Goal: Transaction & Acquisition: Book appointment/travel/reservation

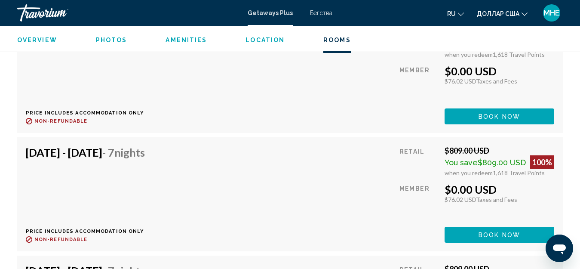
scroll to position [1902, 0]
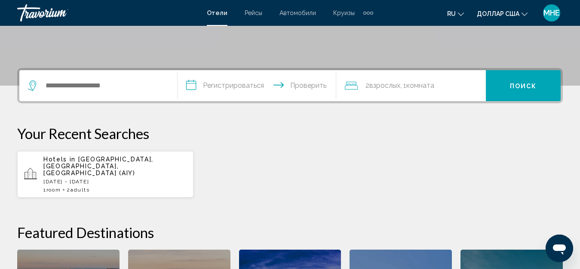
scroll to position [172, 0]
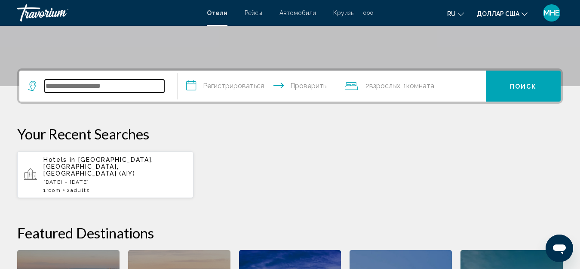
click at [111, 89] on input "Виджет поиска" at bounding box center [105, 86] width 120 height 13
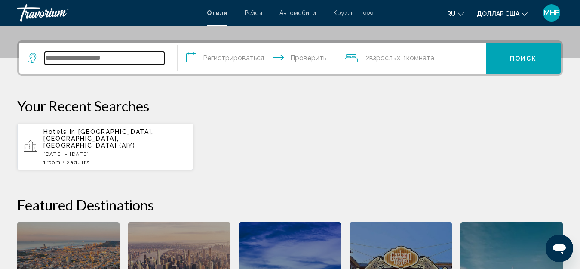
scroll to position [213, 0]
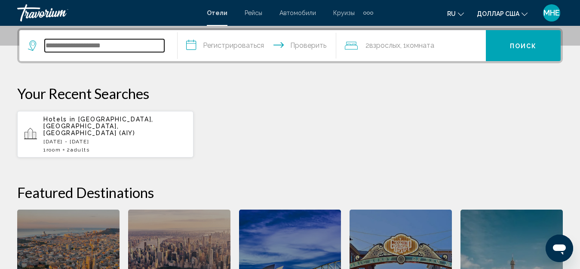
type input "*"
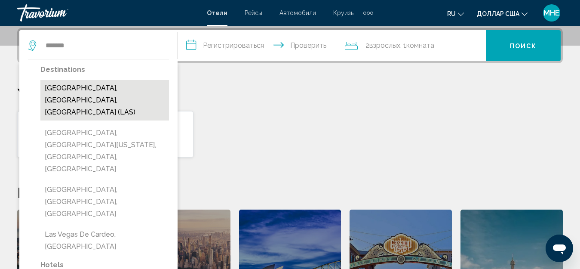
click at [131, 87] on button "Las Vegas, NV, United States (LAS)" at bounding box center [104, 100] width 129 height 40
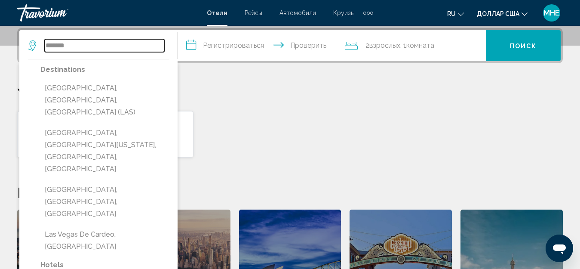
type input "**********"
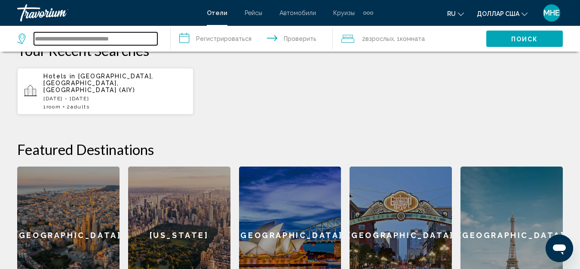
scroll to position [170, 0]
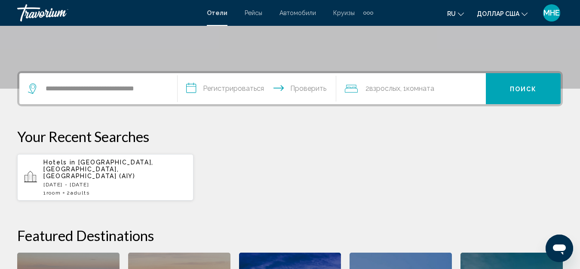
click at [536, 88] on font "Поиск" at bounding box center [523, 89] width 27 height 7
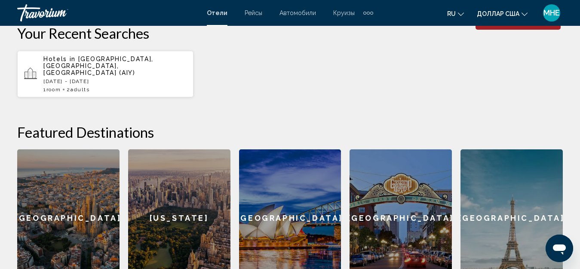
scroll to position [83, 0]
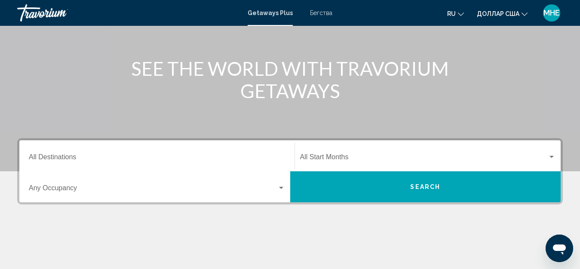
scroll to position [86, 0]
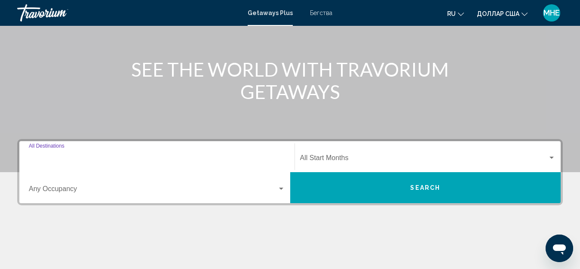
click at [155, 161] on input "Destination All Destinations" at bounding box center [157, 160] width 256 height 8
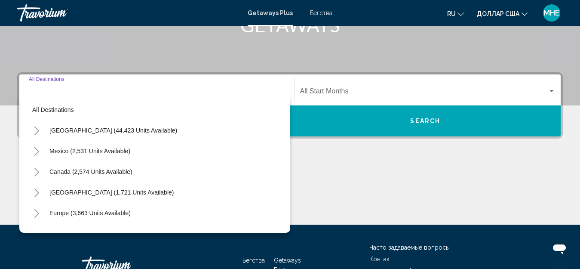
scroll to position [197, 0]
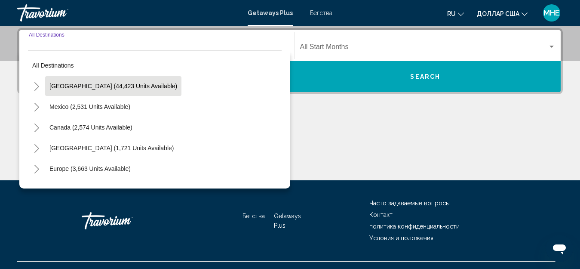
click at [117, 85] on span "United States (44,423 units available)" at bounding box center [113, 86] width 128 height 7
type input "**********"
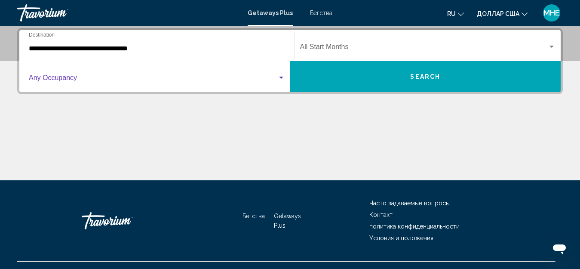
click at [280, 77] on div "Виджет поиска" at bounding box center [281, 78] width 4 height 2
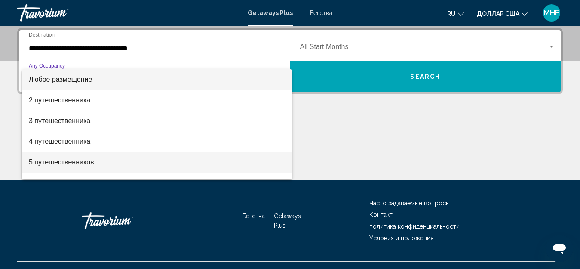
click at [78, 161] on font "5 путешественников" at bounding box center [61, 161] width 65 height 7
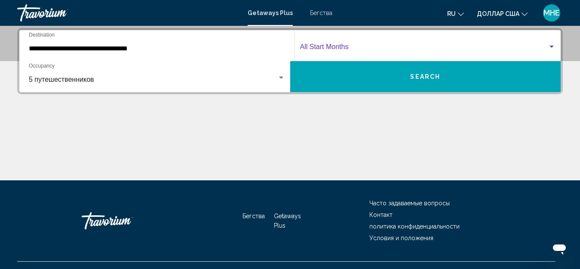
click at [552, 46] on div "Виджет поиска" at bounding box center [552, 47] width 4 height 2
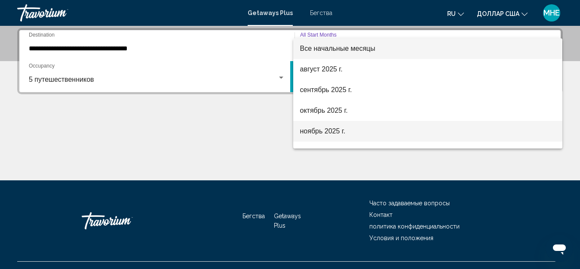
click at [318, 129] on font "ноябрь 2025 г." at bounding box center [323, 130] width 46 height 7
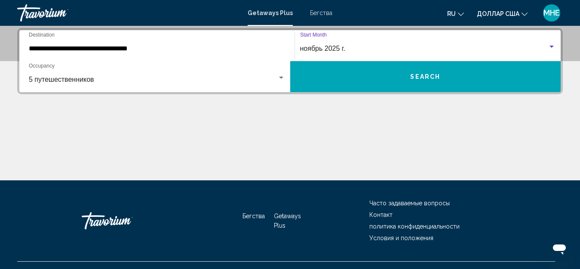
click at [434, 73] on span "Search" at bounding box center [425, 76] width 30 height 7
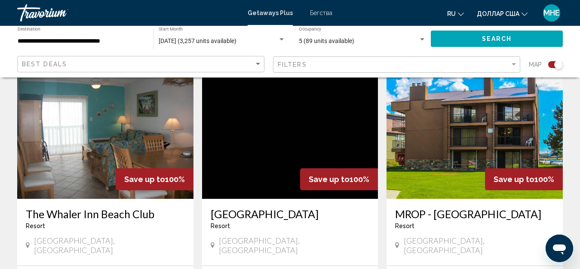
scroll to position [1248, 0]
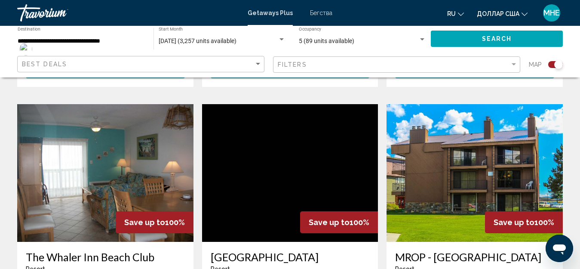
click at [133, 135] on img "Основное содержание" at bounding box center [105, 173] width 176 height 138
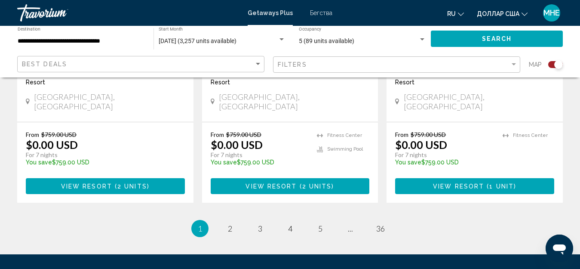
scroll to position [1452, 0]
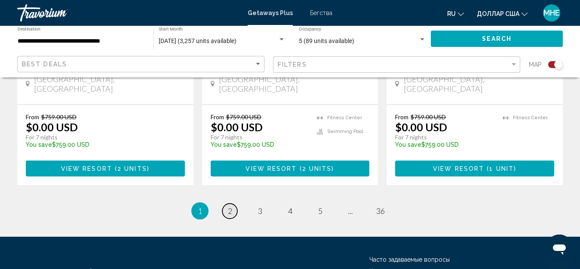
click at [230, 206] on span "2" at bounding box center [230, 210] width 4 height 9
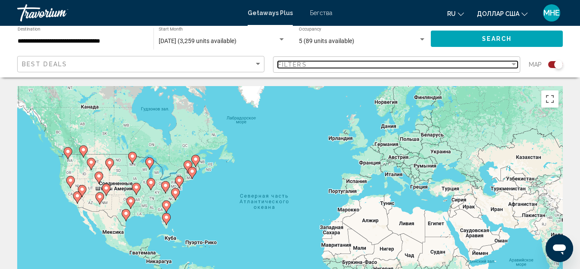
click at [311, 61] on div "Filters" at bounding box center [394, 64] width 232 height 7
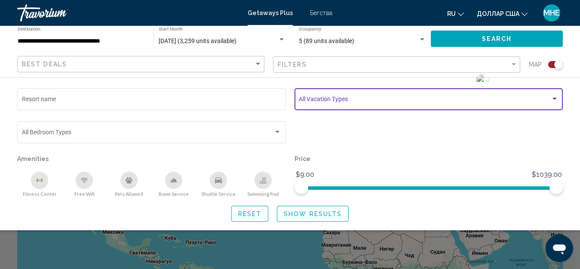
click at [556, 97] on div "Search widget" at bounding box center [555, 99] width 8 height 7
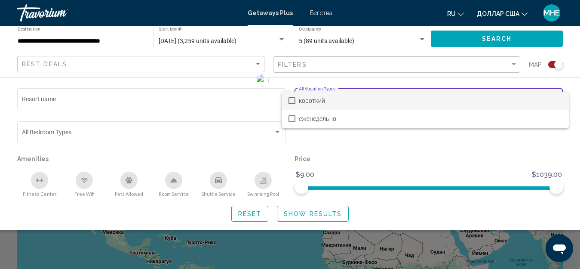
click at [337, 65] on div at bounding box center [290, 134] width 580 height 269
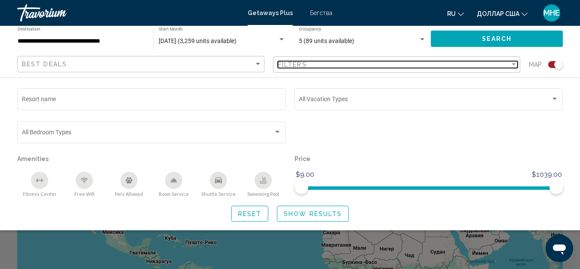
click at [355, 61] on div "Filters" at bounding box center [394, 64] width 232 height 7
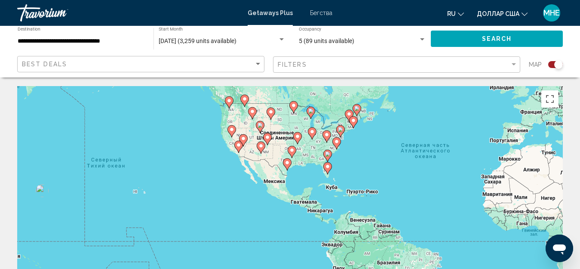
drag, startPoint x: 50, startPoint y: 221, endPoint x: 213, endPoint y: 170, distance: 170.1
click at [213, 170] on div "Чтобы активировать перетаскивание с помощью клавиатуры, нажмите Alt + Ввод. Пос…" at bounding box center [290, 215] width 546 height 258
click at [144, 184] on image "Основное содержание" at bounding box center [144, 183] width 5 height 5
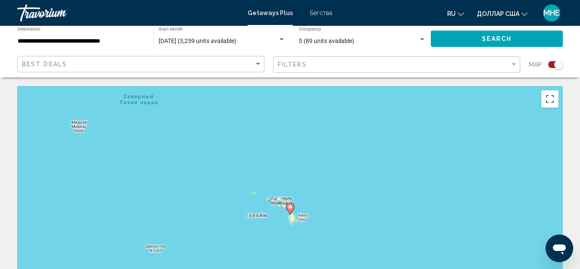
click at [290, 207] on image "Основное содержание" at bounding box center [290, 206] width 5 height 5
type input "**********"
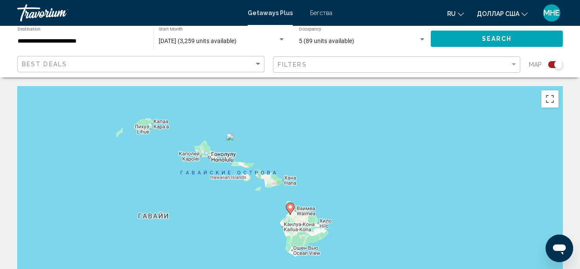
click at [290, 207] on image "Основное содержание" at bounding box center [290, 206] width 5 height 5
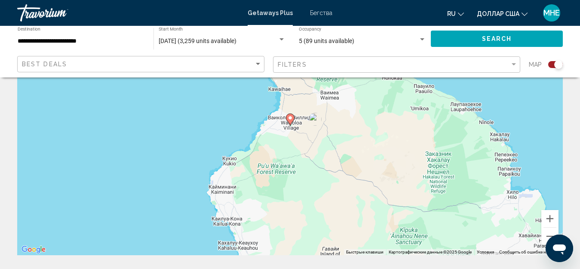
scroll to position [86, 0]
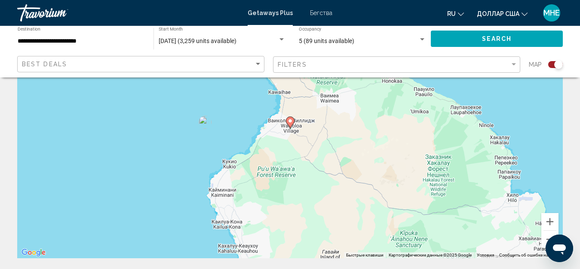
click at [290, 122] on image "Основное содержание" at bounding box center [290, 120] width 5 height 5
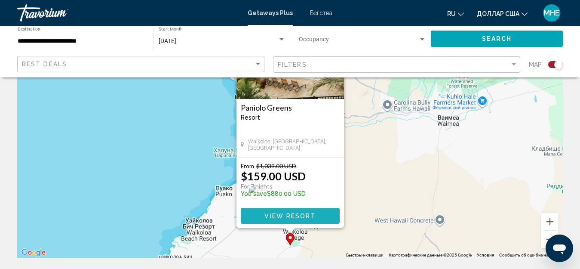
click at [303, 216] on span "View Resort" at bounding box center [290, 216] width 51 height 7
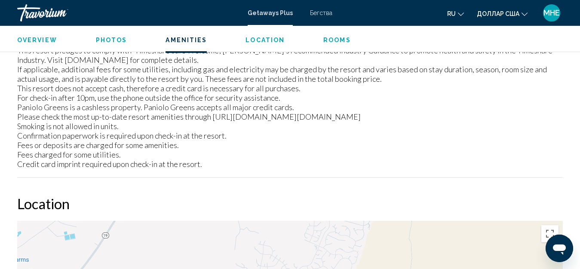
scroll to position [1257, 0]
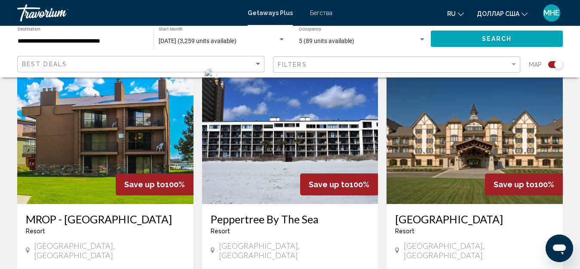
scroll to position [473, 0]
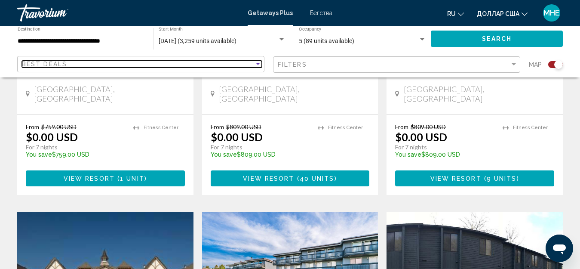
click at [193, 62] on div "Best Deals" at bounding box center [138, 64] width 232 height 7
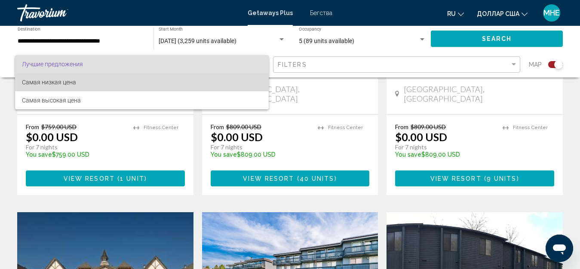
click at [61, 80] on font "Самая низкая цена" at bounding box center [49, 82] width 54 height 7
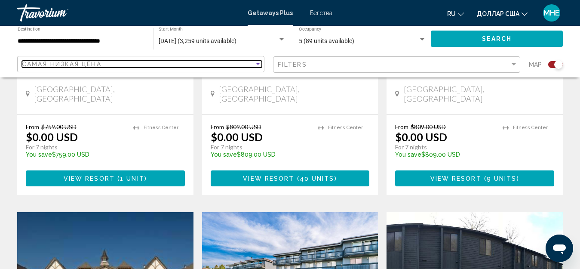
click at [259, 62] on div "Sort by" at bounding box center [258, 64] width 8 height 7
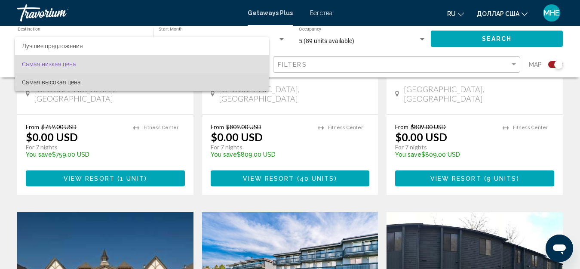
click at [73, 83] on font "Самая высокая цена" at bounding box center [51, 82] width 59 height 7
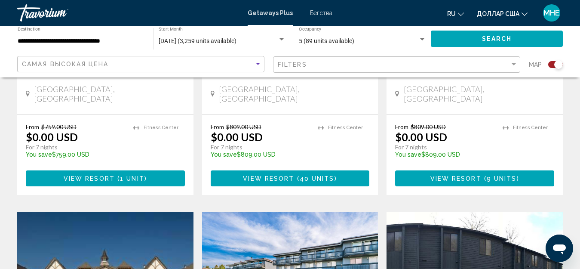
click at [454, 36] on button "Search" at bounding box center [497, 39] width 132 height 16
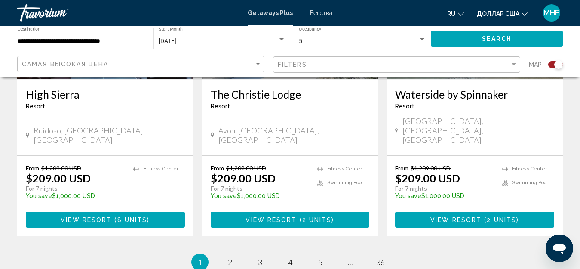
scroll to position [1420, 0]
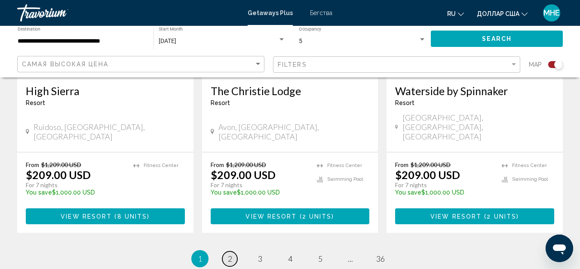
click at [226, 251] on link "page 2" at bounding box center [229, 258] width 15 height 15
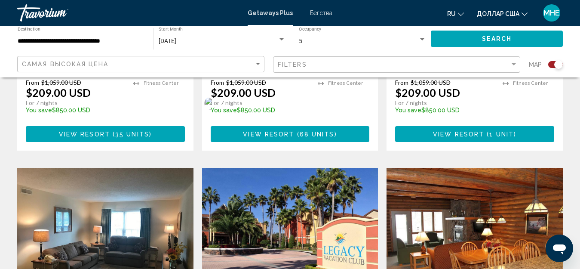
scroll to position [1205, 0]
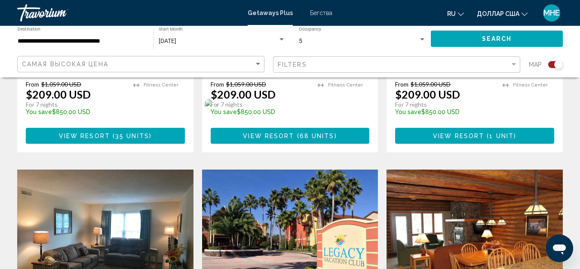
click at [287, 185] on img "Основное содержание" at bounding box center [290, 239] width 176 height 138
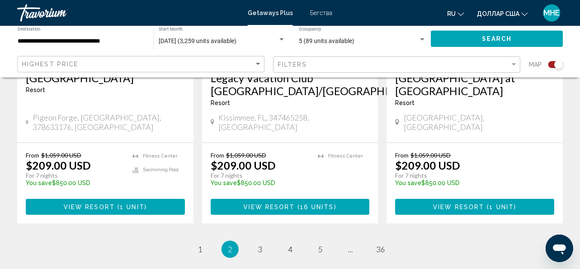
scroll to position [1463, 0]
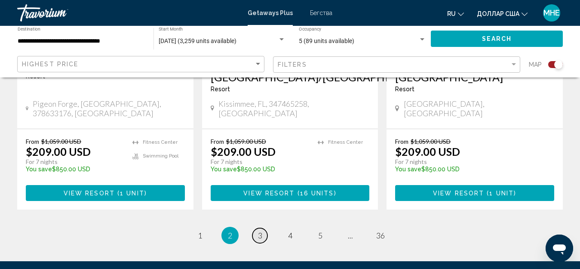
click at [260, 231] on span "3" at bounding box center [260, 235] width 4 height 9
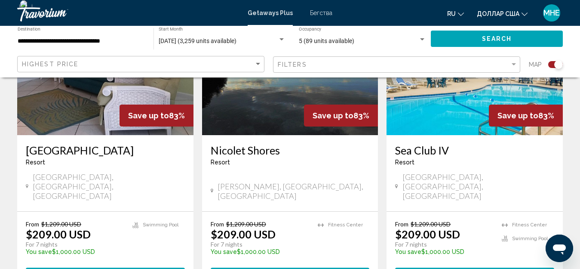
scroll to position [387, 0]
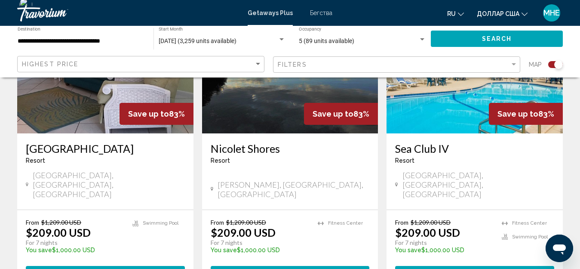
click at [86, 126] on img "Основное содержание" at bounding box center [105, 65] width 176 height 138
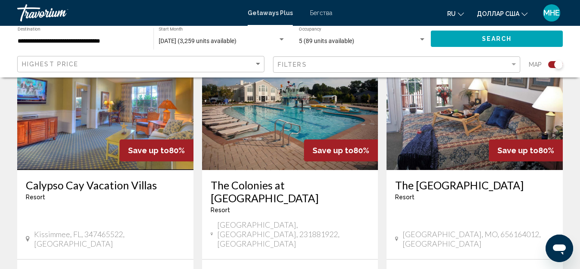
scroll to position [1291, 0]
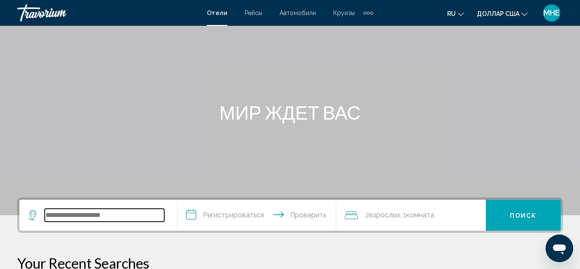
click at [128, 215] on input "Виджет поиска" at bounding box center [105, 215] width 120 height 13
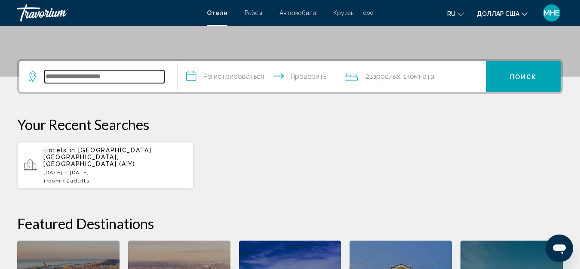
scroll to position [213, 0]
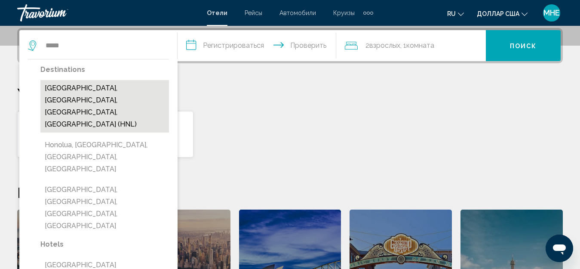
click at [106, 89] on button "[GEOGRAPHIC_DATA], [GEOGRAPHIC_DATA], [GEOGRAPHIC_DATA], [GEOGRAPHIC_DATA] (HNL)" at bounding box center [104, 106] width 129 height 52
type input "**********"
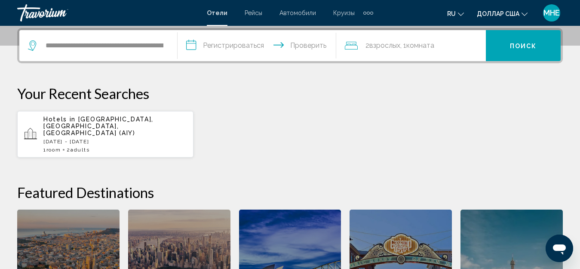
click at [385, 48] on font "взрослых" at bounding box center [385, 45] width 31 height 8
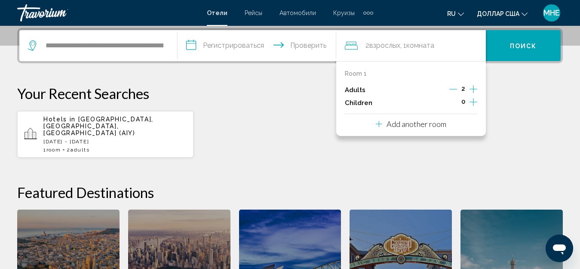
click at [473, 102] on icon "Increment children" at bounding box center [474, 102] width 8 height 8
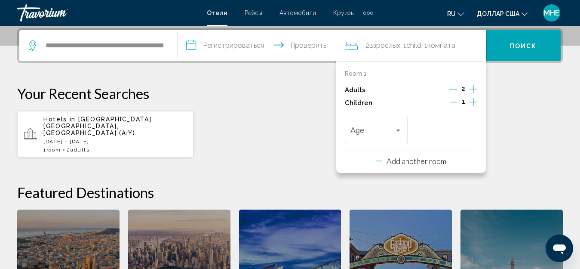
click at [473, 102] on icon "Increment children" at bounding box center [474, 102] width 8 height 8
click at [473, 102] on icon "Increment children" at bounding box center [474, 102] width 8 height 10
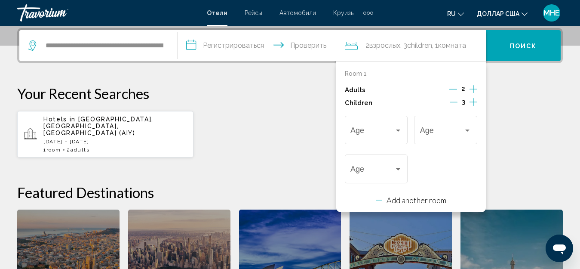
click at [505, 43] on button "Поиск" at bounding box center [523, 45] width 75 height 31
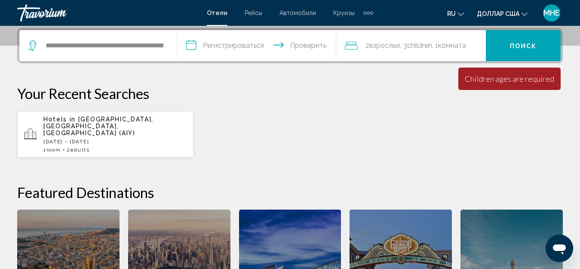
click at [459, 42] on font "комната" at bounding box center [452, 45] width 28 height 8
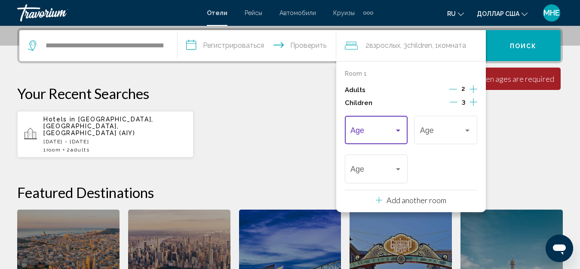
click at [397, 129] on div "Travelers: 2 adults, 3 children" at bounding box center [399, 130] width 8 height 7
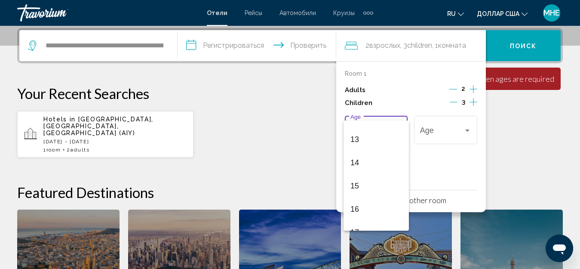
scroll to position [308, 0]
click at [365, 191] on span "16" at bounding box center [377, 195] width 52 height 23
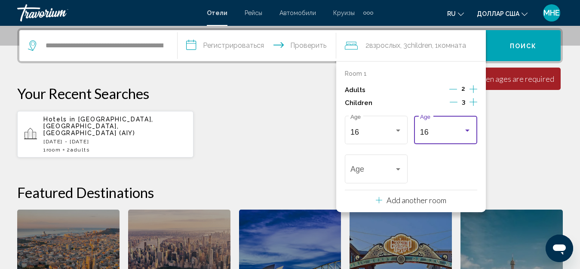
click at [469, 129] on div "Travelers: 2 adults, 3 children" at bounding box center [468, 130] width 4 height 2
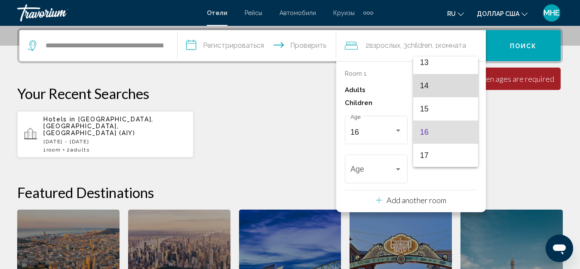
click at [450, 84] on span "14" at bounding box center [446, 85] width 52 height 23
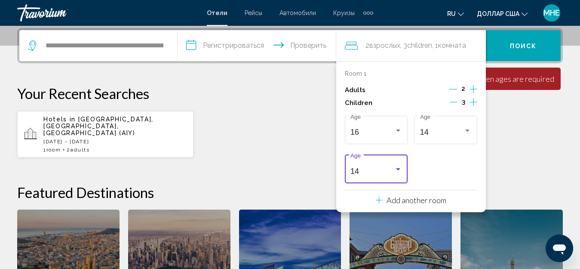
click at [398, 169] on div "Travelers: 2 adults, 3 children" at bounding box center [398, 169] width 4 height 2
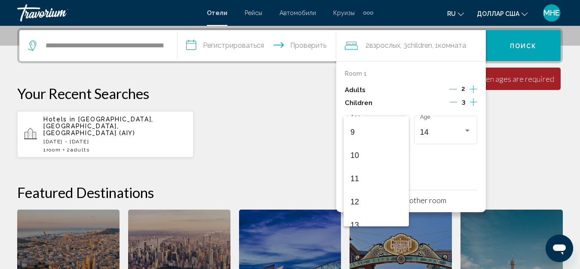
scroll to position [196, 0]
click at [370, 185] on span "11" at bounding box center [377, 187] width 52 height 23
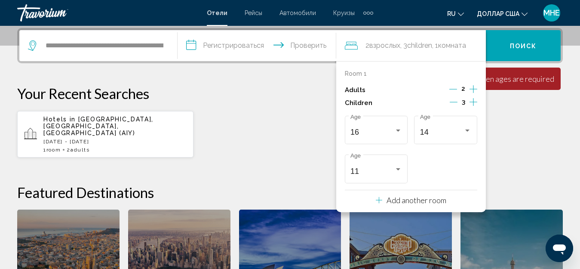
click at [530, 43] on font "Поиск" at bounding box center [523, 46] width 27 height 7
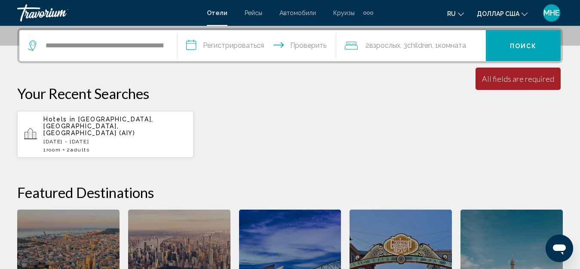
click at [532, 45] on font "Поиск" at bounding box center [523, 46] width 27 height 7
click at [242, 43] on input "**********" at bounding box center [259, 47] width 162 height 34
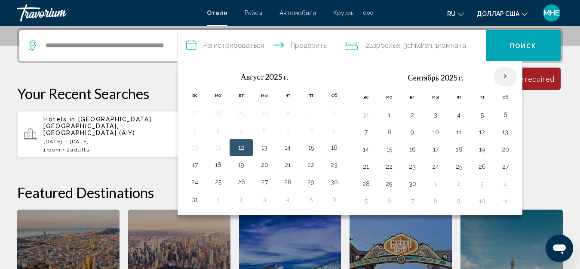
click at [502, 74] on th "В следующем месяце" at bounding box center [505, 76] width 23 height 19
click at [502, 76] on th "В следующем месяце" at bounding box center [505, 76] width 23 height 19
click at [503, 78] on th "В следующем месяце" at bounding box center [505, 76] width 23 height 19
click at [503, 74] on th "В следующем месяце" at bounding box center [505, 76] width 23 height 19
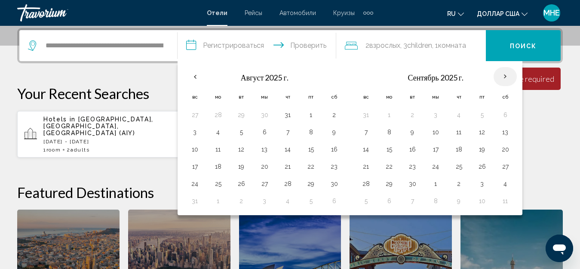
click at [503, 74] on th "В следующем месяце" at bounding box center [505, 76] width 23 height 19
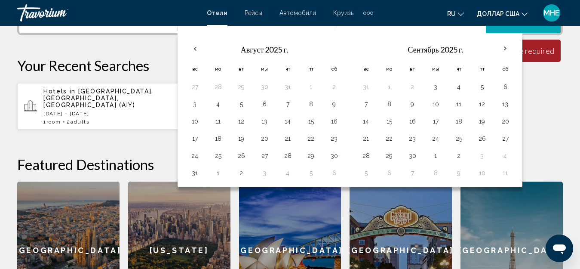
scroll to position [256, 0]
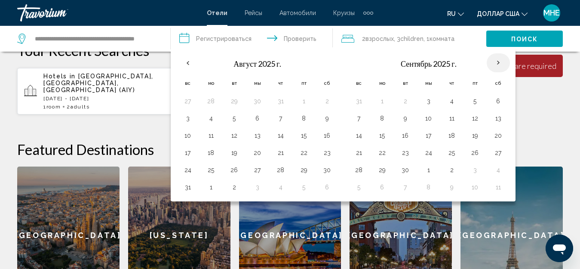
click at [499, 60] on th "В следующем месяце" at bounding box center [498, 62] width 23 height 19
click at [189, 62] on th "Previous month" at bounding box center [187, 62] width 23 height 19
click at [498, 59] on th "В следующем месяце" at bounding box center [498, 62] width 23 height 19
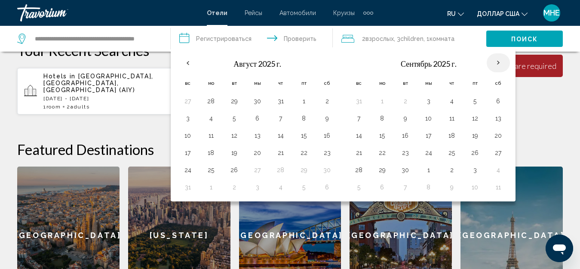
click at [498, 60] on th "В следующем месяце" at bounding box center [498, 62] width 23 height 19
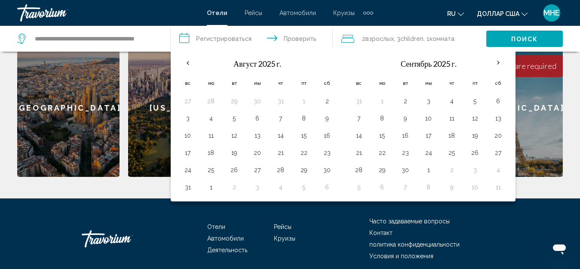
scroll to position [411, 0]
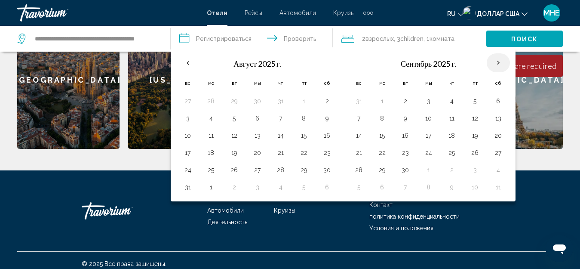
click at [499, 62] on th "В следующем месяце" at bounding box center [498, 62] width 23 height 19
click at [499, 61] on th "В следующем месяце" at bounding box center [498, 62] width 23 height 19
click at [498, 62] on th "В следующем месяце" at bounding box center [498, 62] width 23 height 19
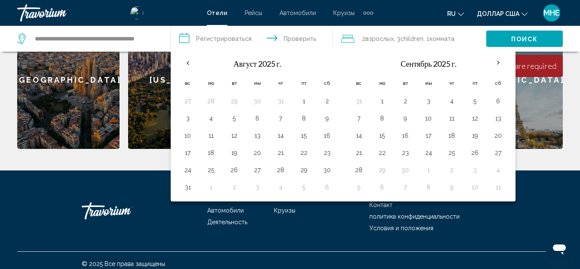
click at [226, 37] on input "**********" at bounding box center [254, 40] width 166 height 28
click at [278, 36] on input "**********" at bounding box center [254, 40] width 166 height 28
click at [294, 36] on input "**********" at bounding box center [254, 40] width 166 height 28
click at [207, 36] on input "**********" at bounding box center [254, 40] width 166 height 28
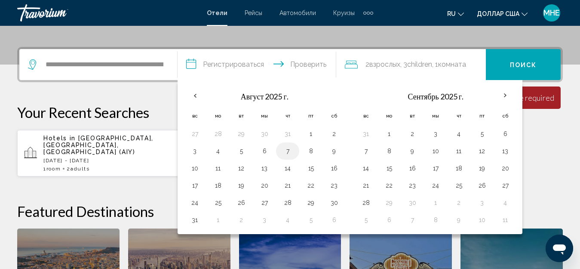
scroll to position [196, 0]
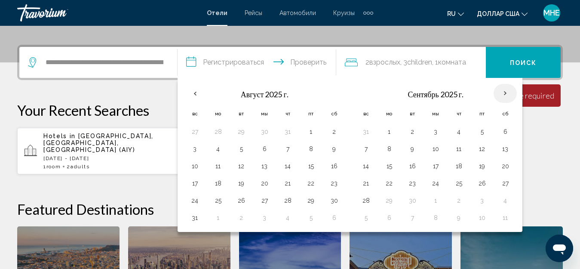
click at [503, 91] on th "В следующем месяце" at bounding box center [505, 93] width 23 height 19
click at [504, 94] on th "В следующем месяце" at bounding box center [505, 93] width 23 height 19
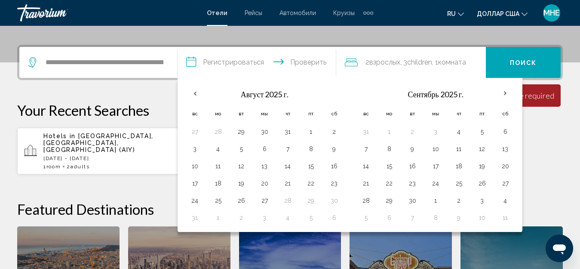
drag, startPoint x: 449, startPoint y: 90, endPoint x: 380, endPoint y: 97, distance: 68.8
click at [380, 97] on th "Сентябрь 2025 г." at bounding box center [436, 93] width 116 height 21
click at [195, 92] on th "Previous month" at bounding box center [194, 93] width 23 height 19
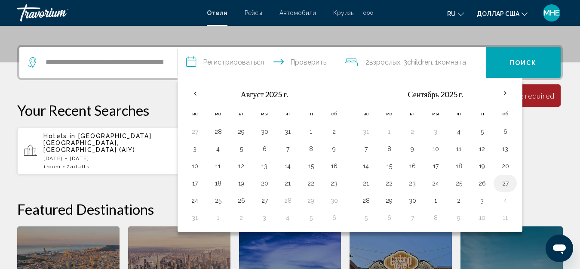
click at [505, 182] on button "27" at bounding box center [506, 183] width 14 height 12
click at [459, 184] on button "25" at bounding box center [459, 183] width 14 height 12
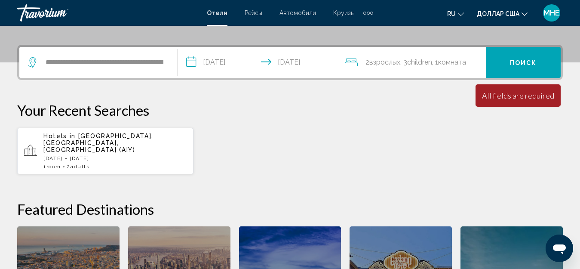
click at [237, 61] on input "**********" at bounding box center [259, 64] width 162 height 34
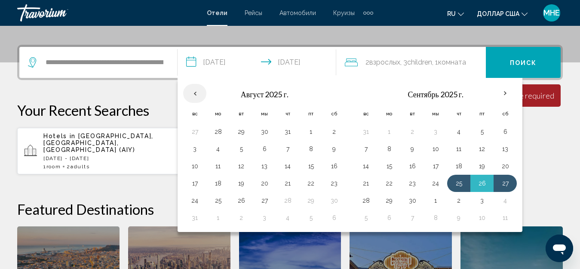
click at [192, 92] on th "Previous month" at bounding box center [194, 93] width 23 height 19
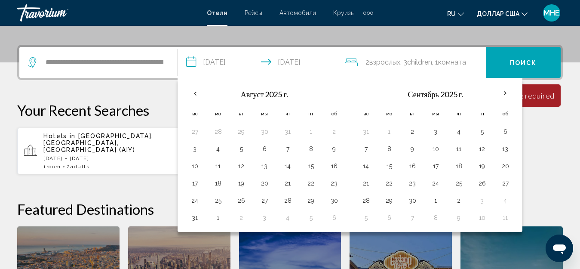
drag, startPoint x: 192, startPoint y: 92, endPoint x: 207, endPoint y: 92, distance: 14.2
click at [193, 92] on th "Previous month" at bounding box center [194, 93] width 23 height 19
click at [247, 89] on font "Август 2025 г." at bounding box center [265, 93] width 48 height 9
click at [259, 94] on font "Август 2025 г." at bounding box center [265, 93] width 48 height 9
click at [265, 94] on font "Август 2025 г." at bounding box center [265, 93] width 48 height 9
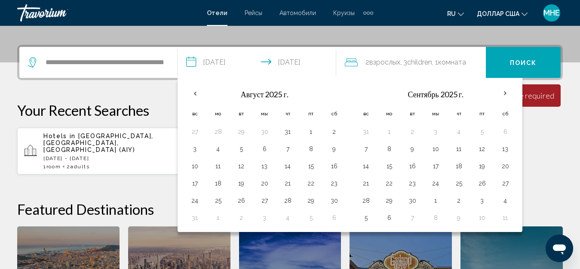
click at [269, 94] on font "Август 2025 г." at bounding box center [265, 93] width 48 height 9
click at [231, 54] on input "**********" at bounding box center [259, 64] width 162 height 34
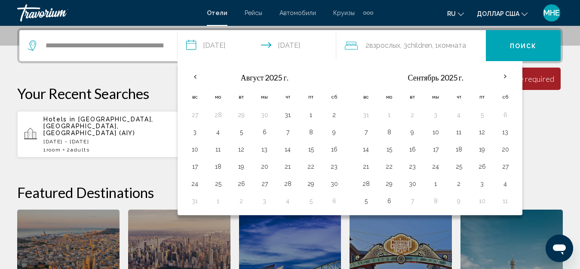
click at [231, 45] on input "**********" at bounding box center [259, 47] width 162 height 34
click at [189, 43] on input "**********" at bounding box center [259, 47] width 162 height 34
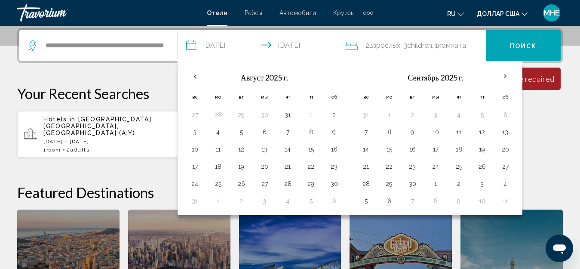
click at [189, 43] on input "**********" at bounding box center [259, 47] width 162 height 34
drag, startPoint x: 209, startPoint y: 42, endPoint x: 203, endPoint y: 69, distance: 27.4
click at [209, 43] on input "**********" at bounding box center [259, 47] width 162 height 34
click at [196, 75] on th "Previous month" at bounding box center [194, 76] width 23 height 19
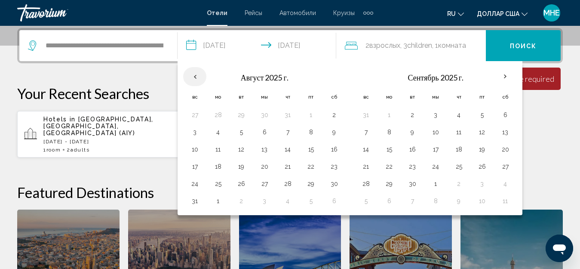
click at [196, 75] on th "Previous month" at bounding box center [194, 76] width 23 height 19
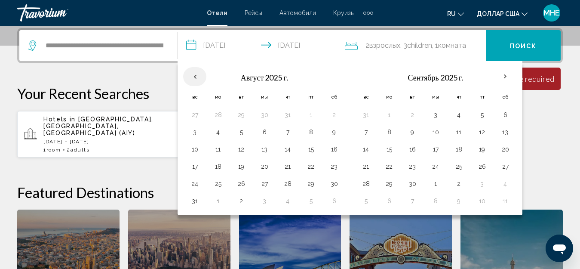
click at [196, 75] on th "Previous month" at bounding box center [194, 76] width 23 height 19
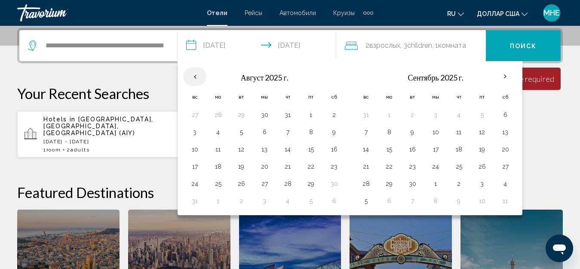
click at [196, 75] on th "Previous month" at bounding box center [194, 76] width 23 height 19
click at [196, 75] on th "Check-in date: Apr 22, 2027 Check-out date: Apr 24, 2027" at bounding box center [194, 76] width 23 height 19
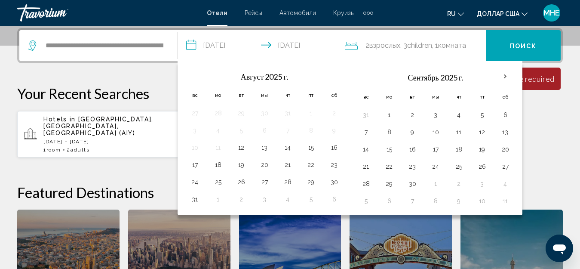
click at [196, 75] on th "Check-in date: Apr 22, 2027 Check-out date: Apr 24, 2027" at bounding box center [194, 76] width 23 height 19
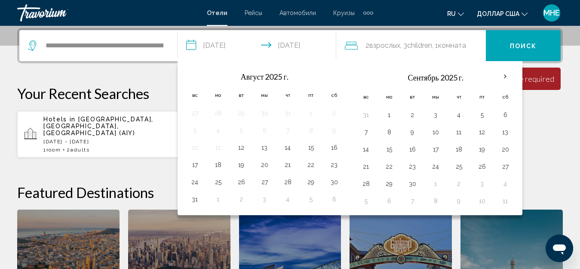
click at [196, 75] on th "Check-in date: Apr 22, 2027 Check-out date: Apr 24, 2027" at bounding box center [194, 76] width 23 height 19
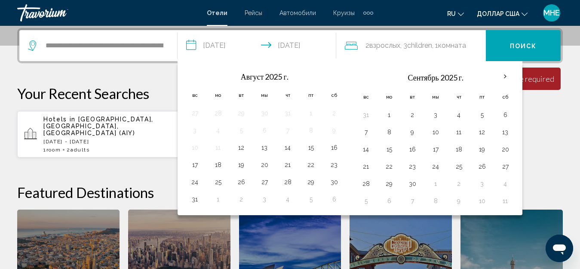
click at [196, 75] on th "Check-in date: Apr 22, 2027 Check-out date: Apr 24, 2027" at bounding box center [194, 76] width 23 height 19
click at [504, 74] on th "В следующем месяце" at bounding box center [505, 76] width 23 height 19
click at [229, 45] on input "**********" at bounding box center [259, 47] width 162 height 34
click at [507, 74] on th "В следующем месяце" at bounding box center [505, 76] width 23 height 19
click at [265, 112] on button "30" at bounding box center [265, 115] width 14 height 12
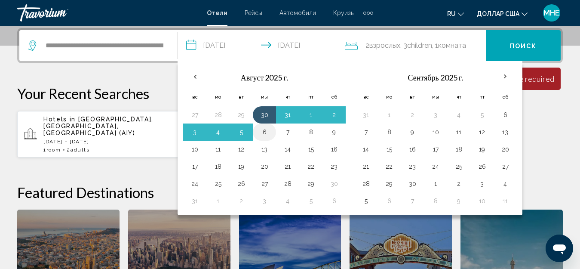
click at [264, 131] on button "6" at bounding box center [265, 132] width 14 height 12
type input "**********"
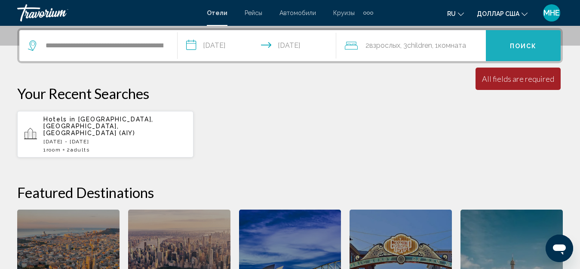
click at [529, 40] on button "Поиск" at bounding box center [523, 45] width 75 height 31
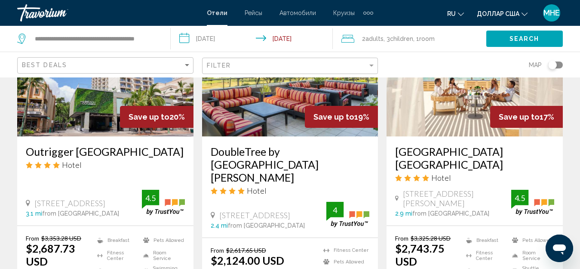
scroll to position [430, 0]
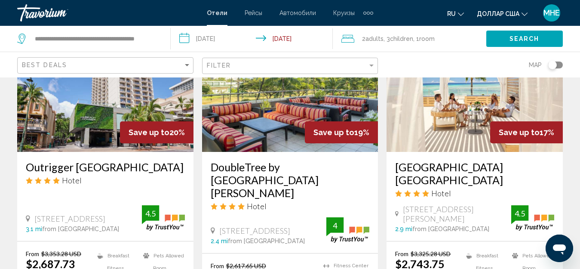
click at [289, 170] on h3 "DoubleTree by [GEOGRAPHIC_DATA][PERSON_NAME]" at bounding box center [290, 179] width 159 height 39
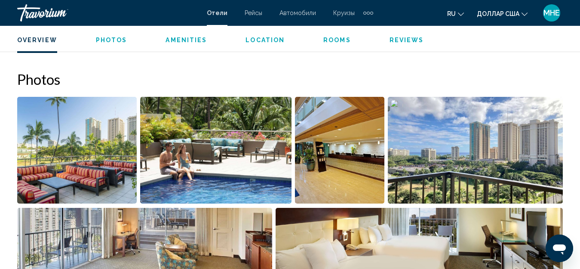
scroll to position [527, 0]
